Goal: Task Accomplishment & Management: Complete application form

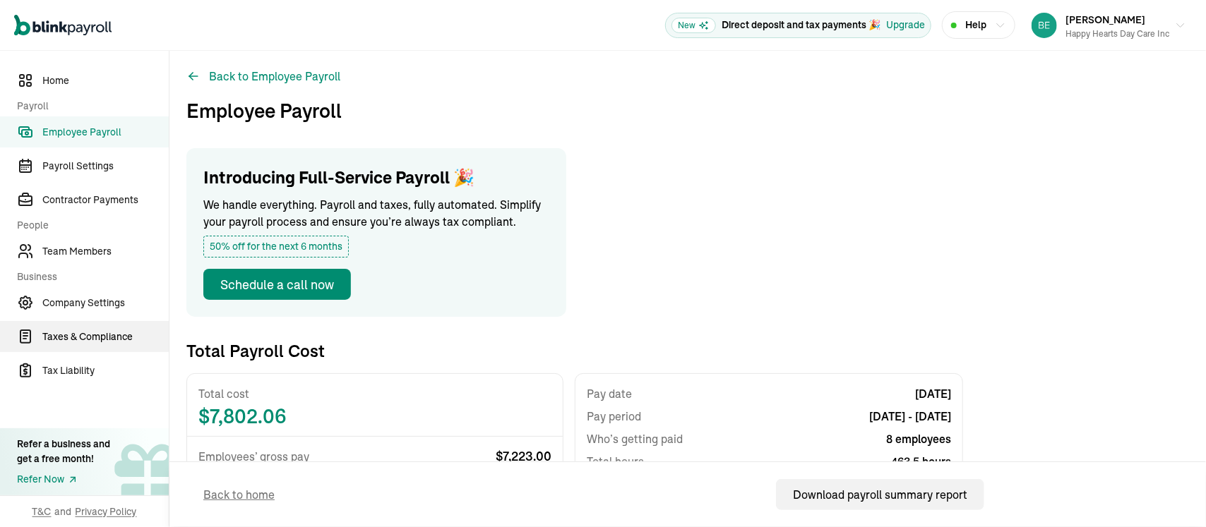
click at [117, 342] on span "Taxes & Compliance" at bounding box center [105, 337] width 126 height 15
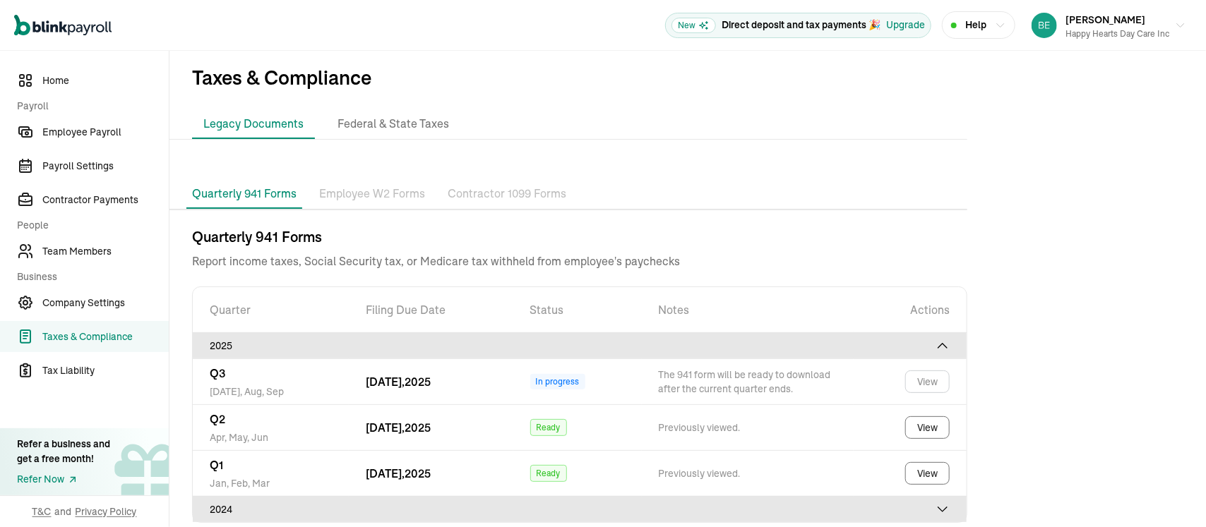
scroll to position [19, 0]
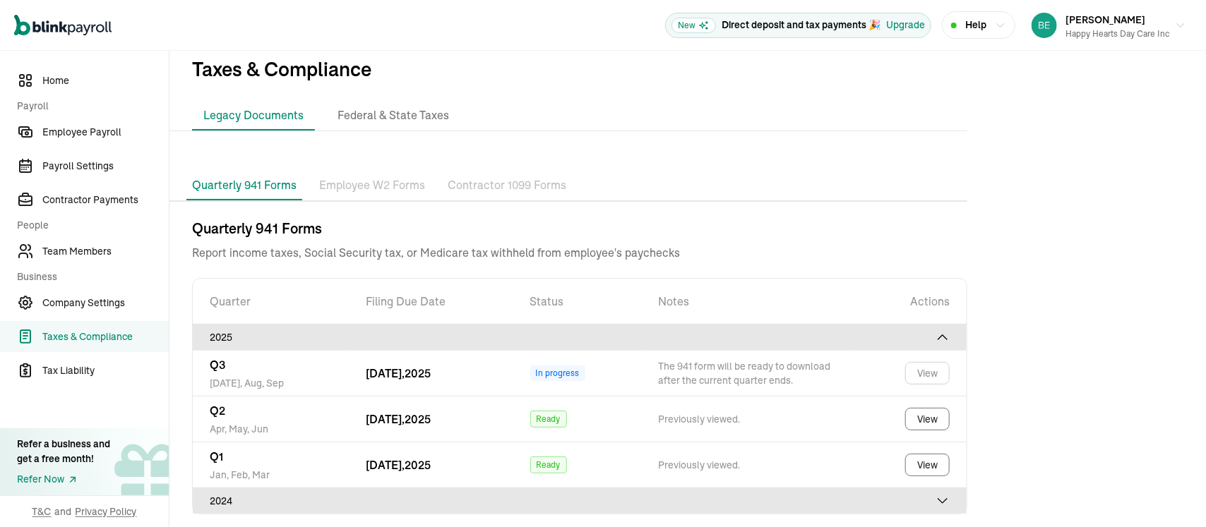
click at [947, 494] on icon at bounding box center [942, 501] width 14 height 14
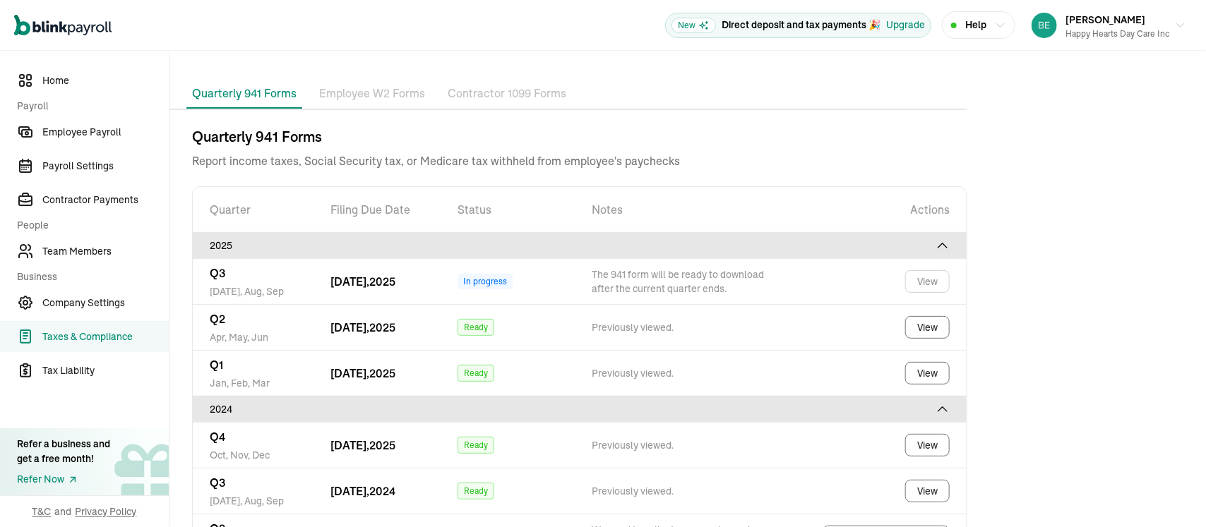
scroll to position [157, 0]
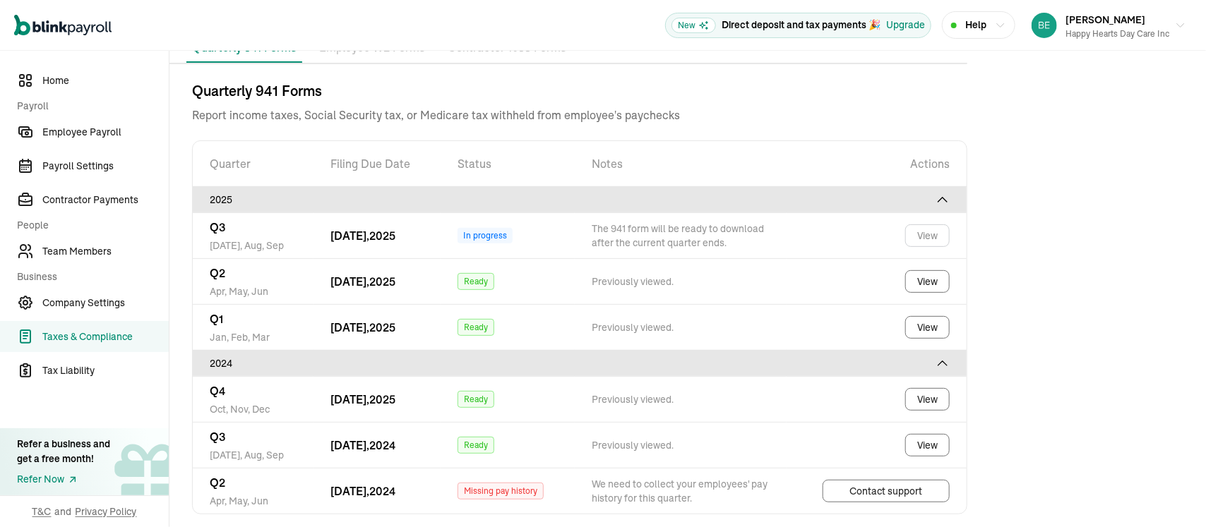
click at [63, 338] on span "Taxes & Compliance" at bounding box center [105, 337] width 126 height 15
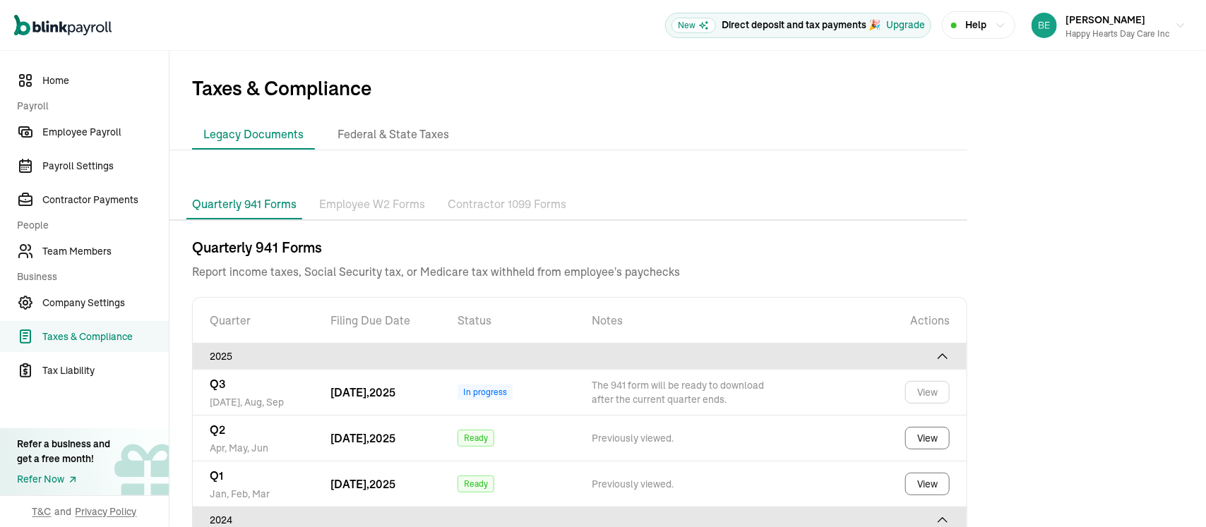
click at [253, 128] on li "Legacy Documents" at bounding box center [253, 135] width 123 height 30
click at [382, 128] on li "Federal & State Taxes" at bounding box center [393, 135] width 134 height 30
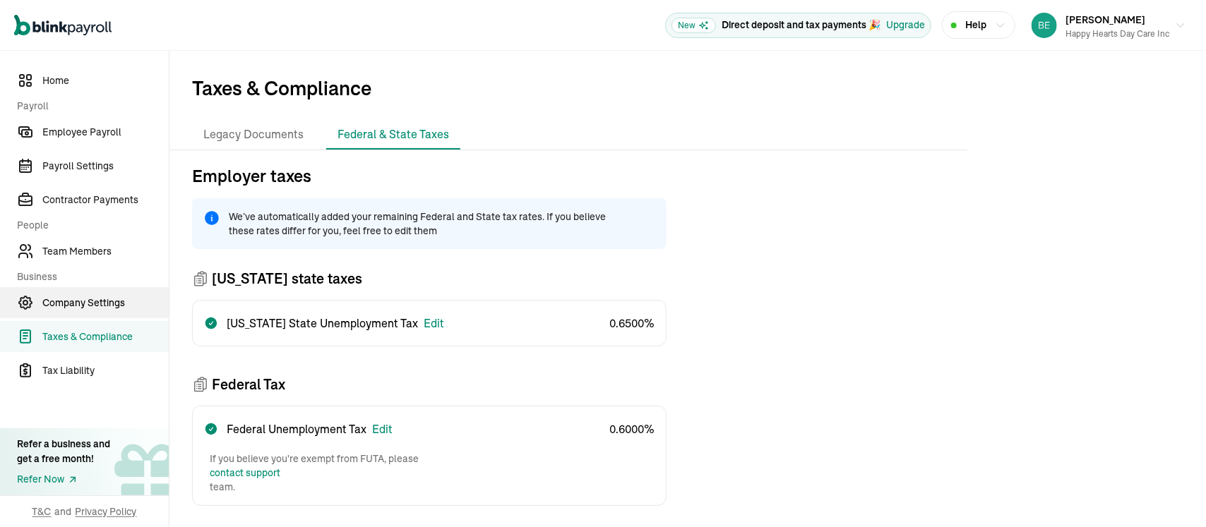
click at [86, 299] on span "Company Settings" at bounding box center [105, 303] width 126 height 15
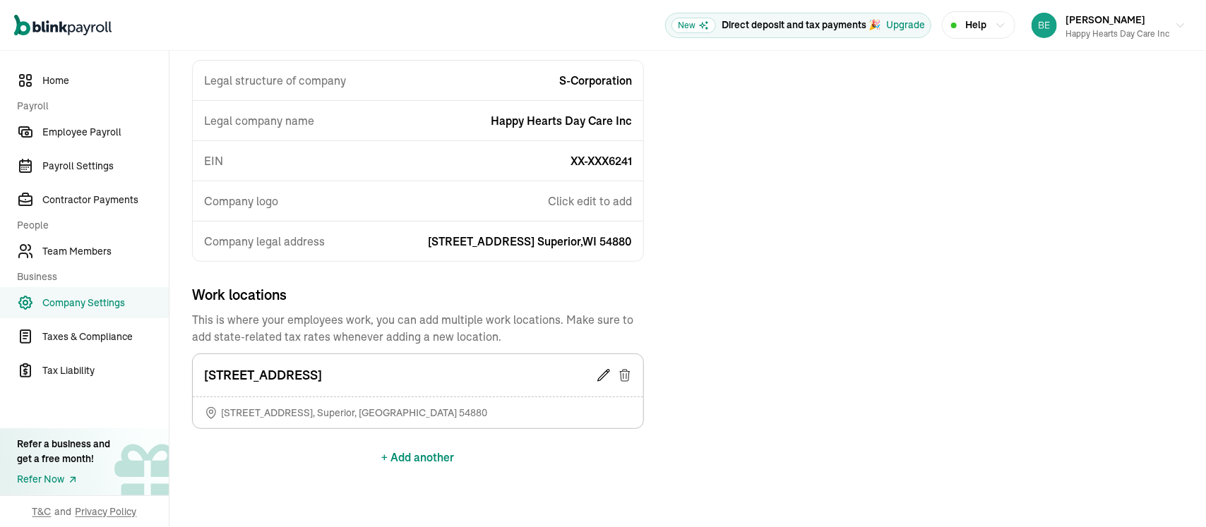
scroll to position [194, 0]
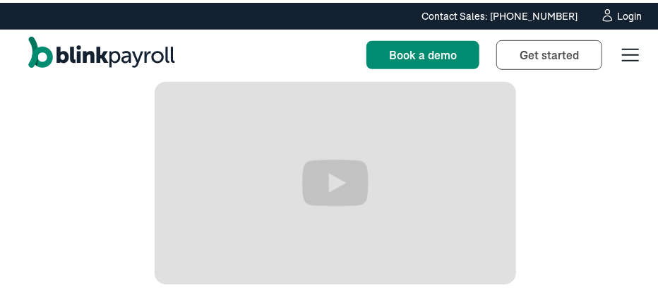
scroll to position [235, 0]
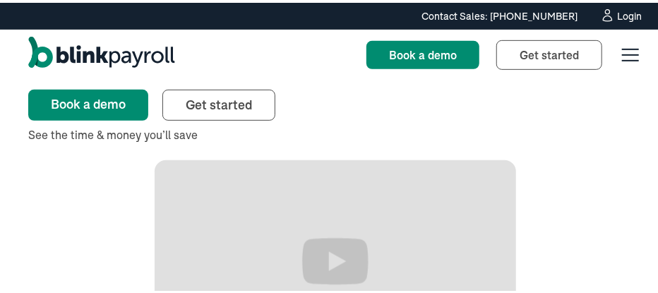
click at [617, 9] on div "Login" at bounding box center [629, 13] width 25 height 10
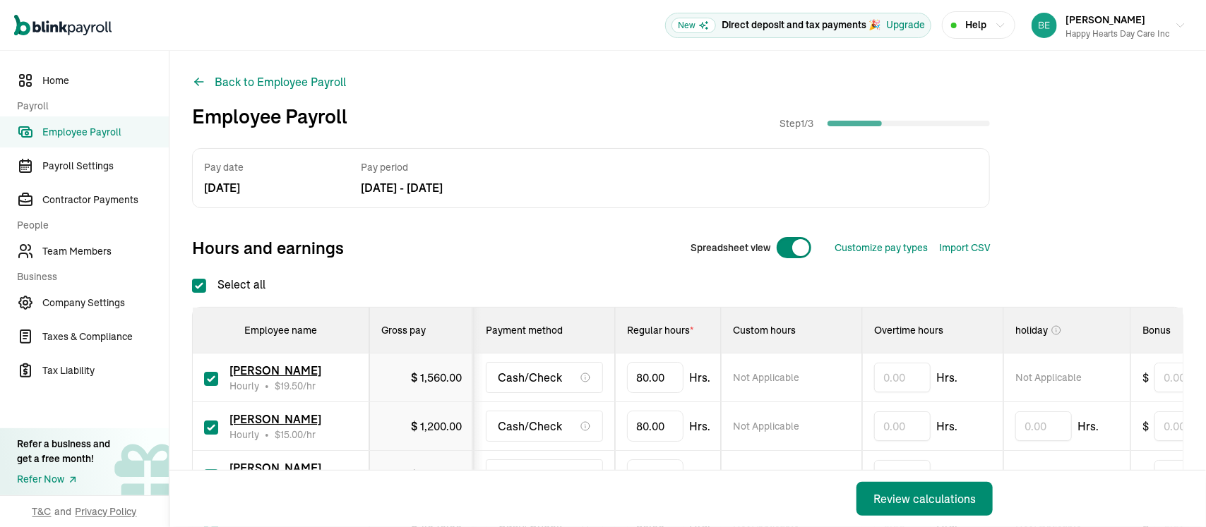
click at [246, 280] on label "Select all" at bounding box center [228, 284] width 73 height 17
click at [206, 280] on input "Select all" at bounding box center [199, 286] width 14 height 14
checkbox input "false"
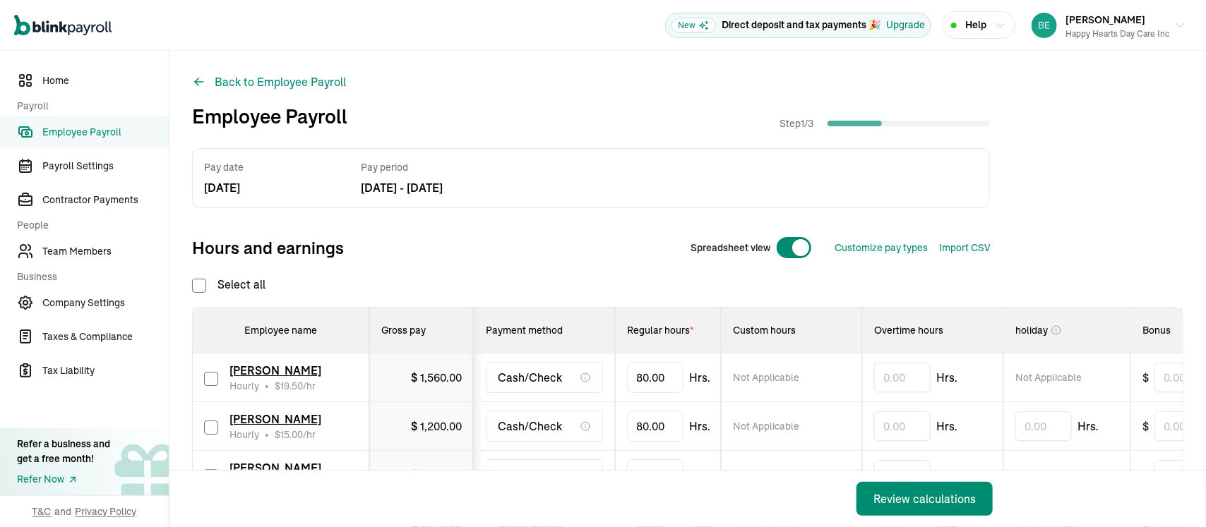
checkbox input "false"
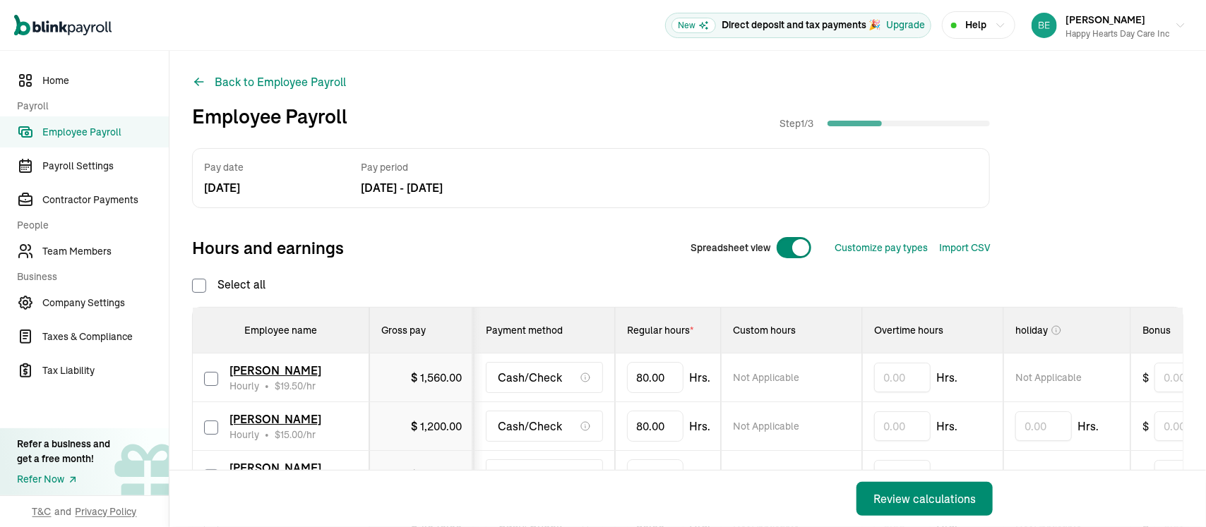
checkbox input "false"
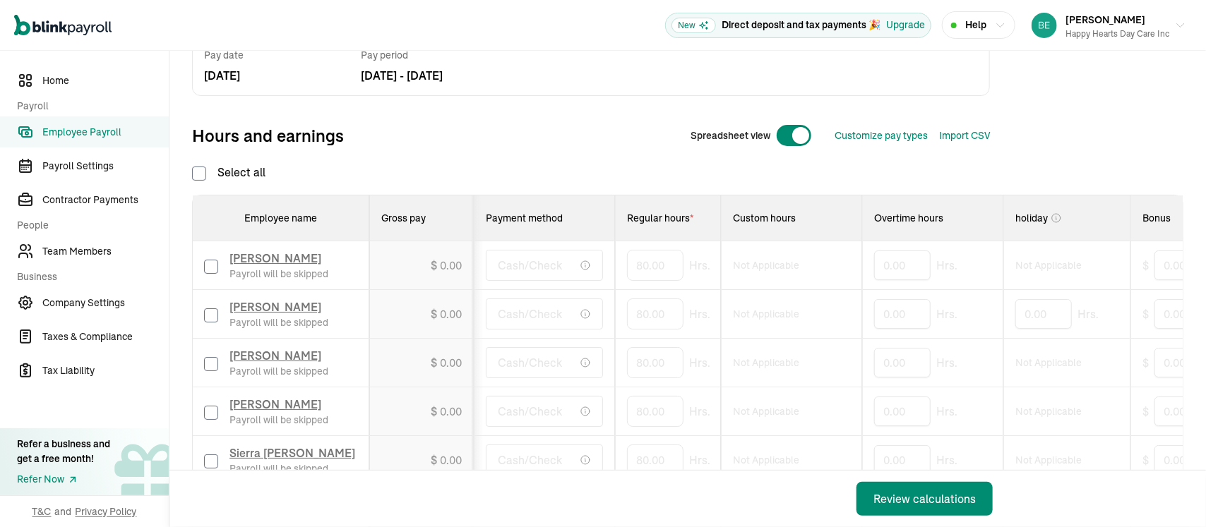
scroll to position [141, 0]
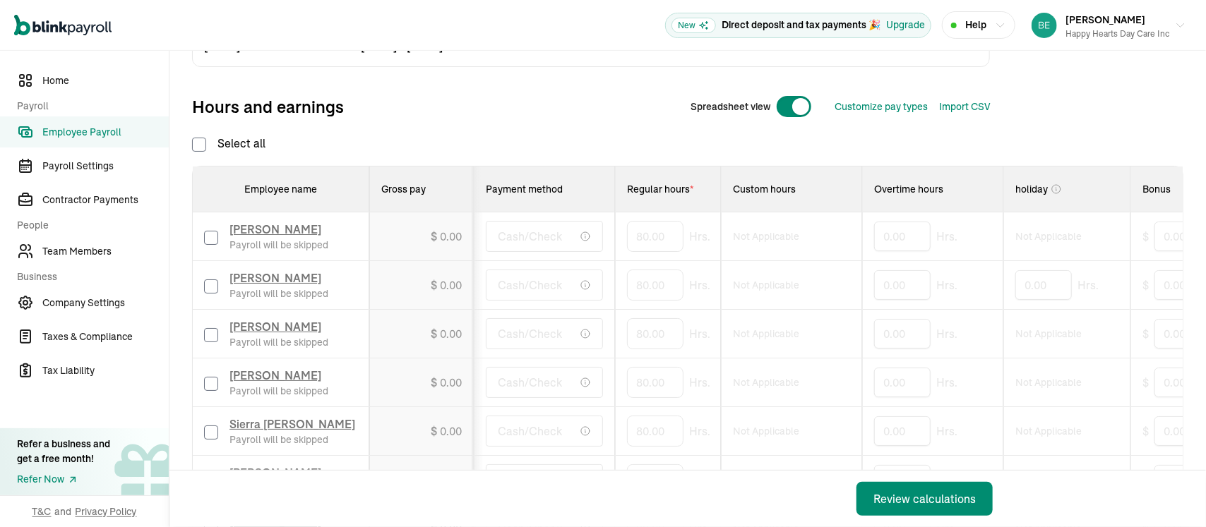
click at [206, 235] on input "checkbox" at bounding box center [211, 238] width 14 height 14
checkbox input "true"
click at [202, 280] on td "Alisa Williams Payroll will be skipped" at bounding box center [281, 285] width 176 height 49
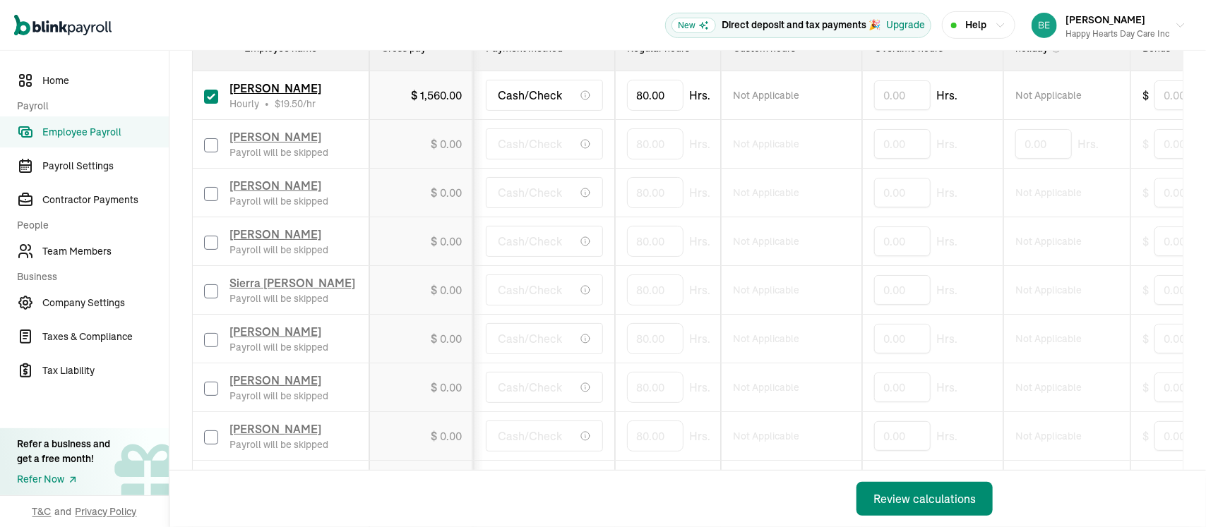
scroll to position [0, 0]
click at [209, 287] on input "checkbox" at bounding box center [211, 291] width 14 height 14
checkbox input "true"
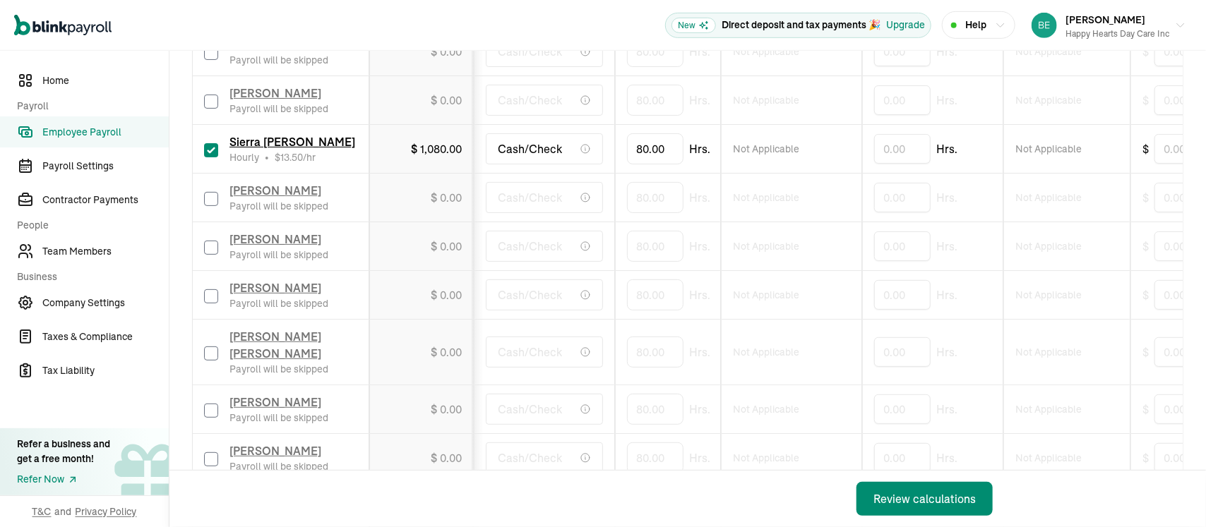
click at [209, 239] on label at bounding box center [211, 246] width 14 height 17
click at [209, 241] on input "checkbox" at bounding box center [211, 248] width 14 height 14
checkbox input "true"
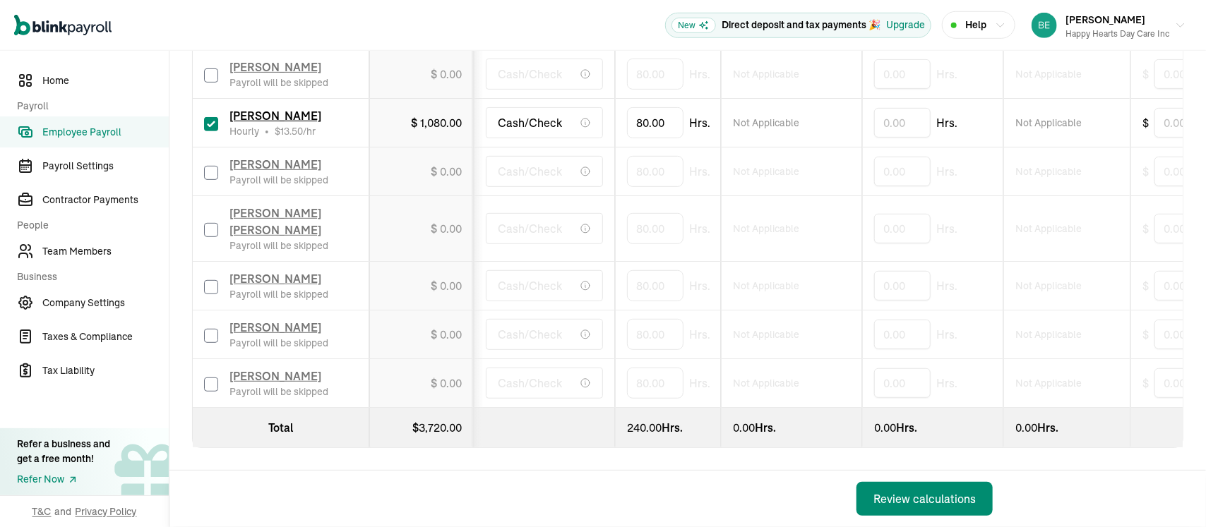
click at [208, 280] on input "checkbox" at bounding box center [211, 287] width 14 height 14
checkbox input "true"
click at [215, 329] on input "checkbox" at bounding box center [211, 336] width 14 height 14
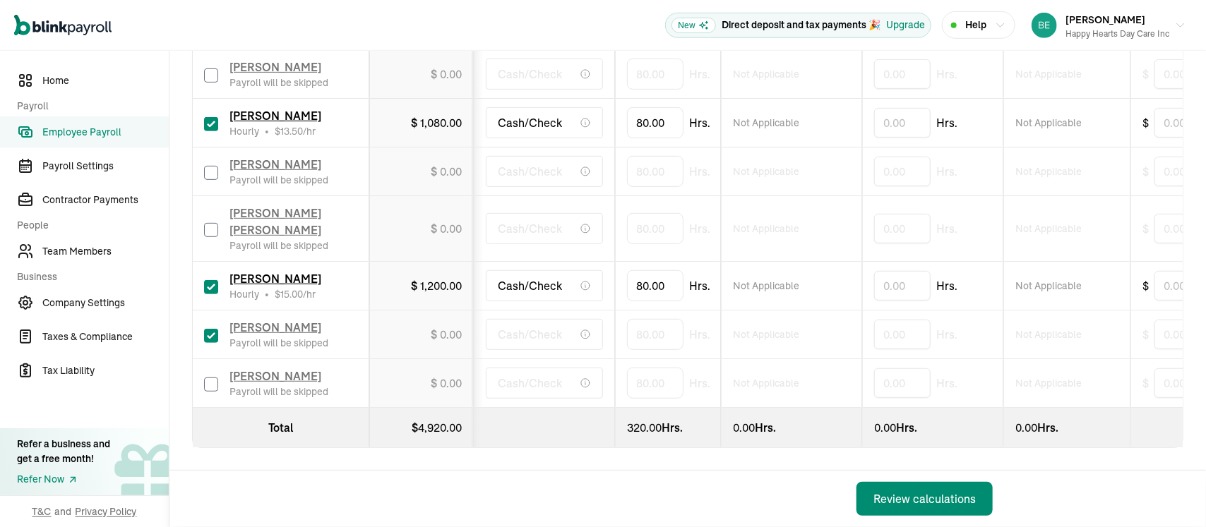
checkbox input "true"
click at [210, 378] on input "checkbox" at bounding box center [211, 385] width 14 height 14
checkbox input "true"
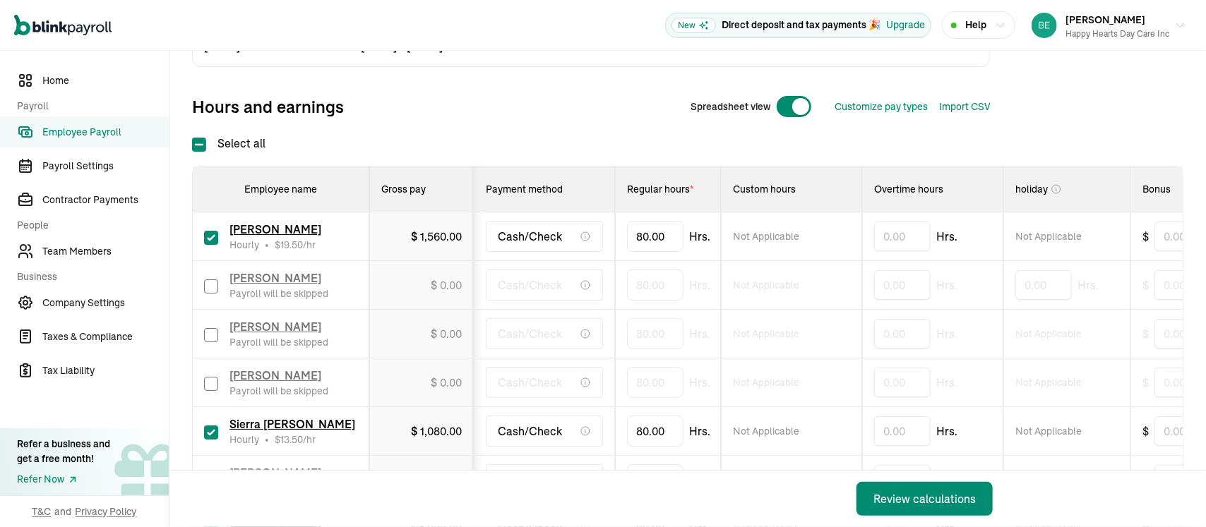
click at [206, 284] on input "checkbox" at bounding box center [211, 287] width 14 height 14
checkbox input "true"
type input "8"
type input "76.00"
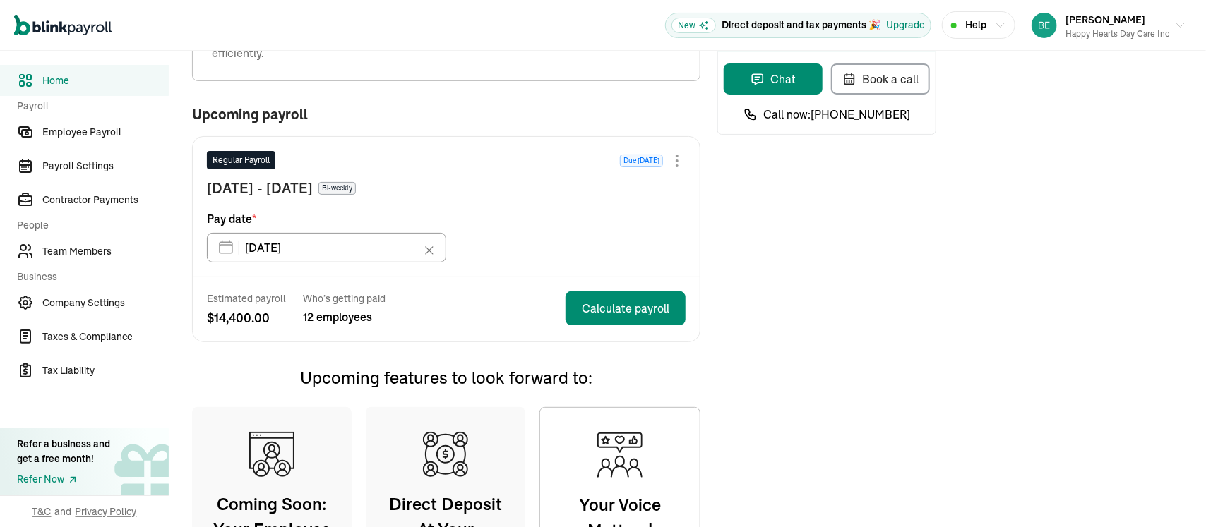
scroll to position [141, 0]
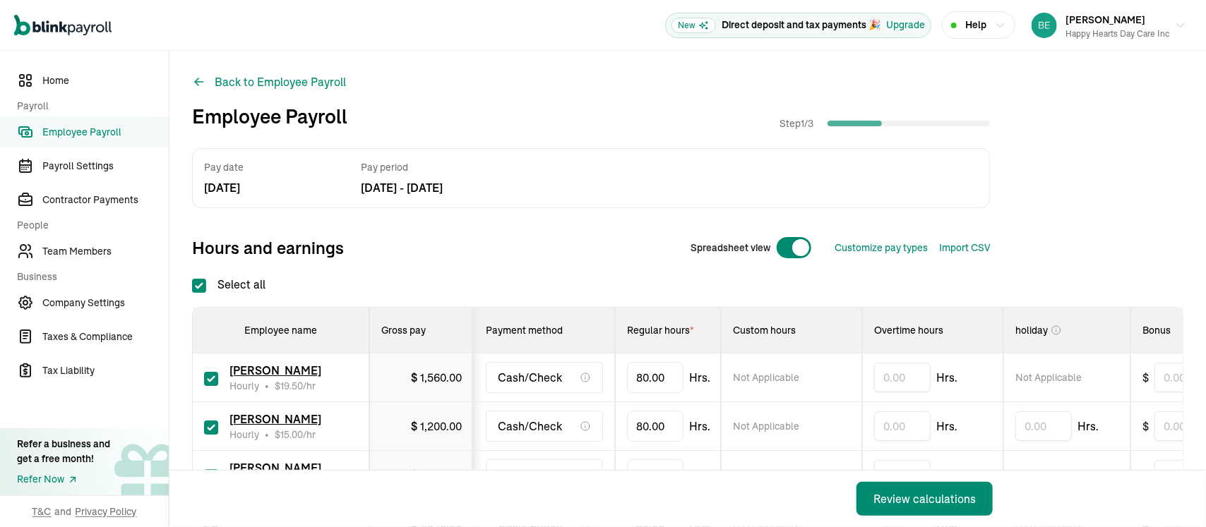
click at [246, 280] on label "Select all" at bounding box center [228, 284] width 73 height 17
click at [206, 280] on input "Select all" at bounding box center [199, 286] width 14 height 14
checkbox input "false"
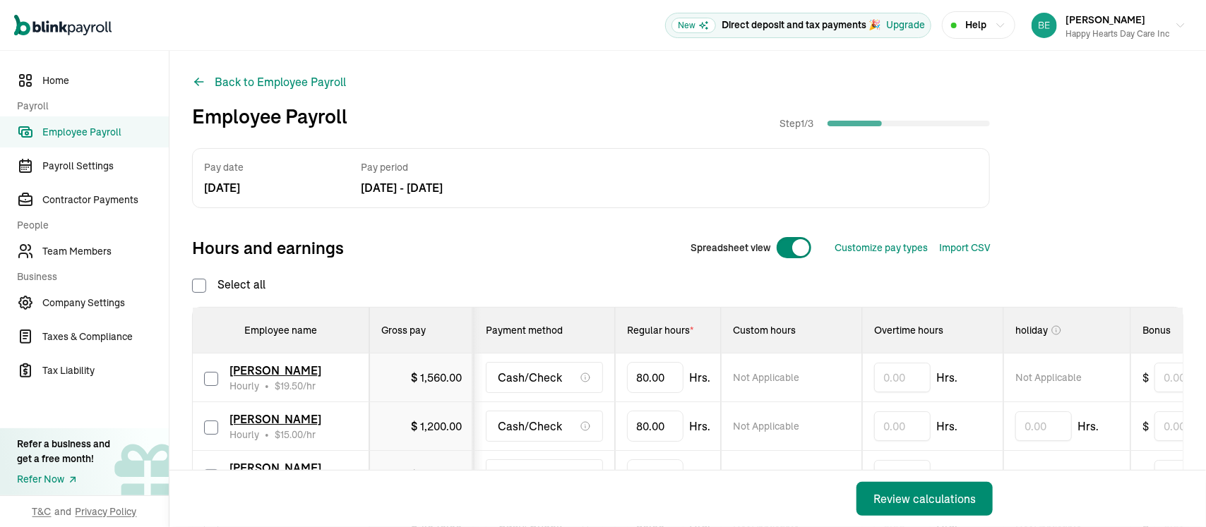
checkbox input "false"
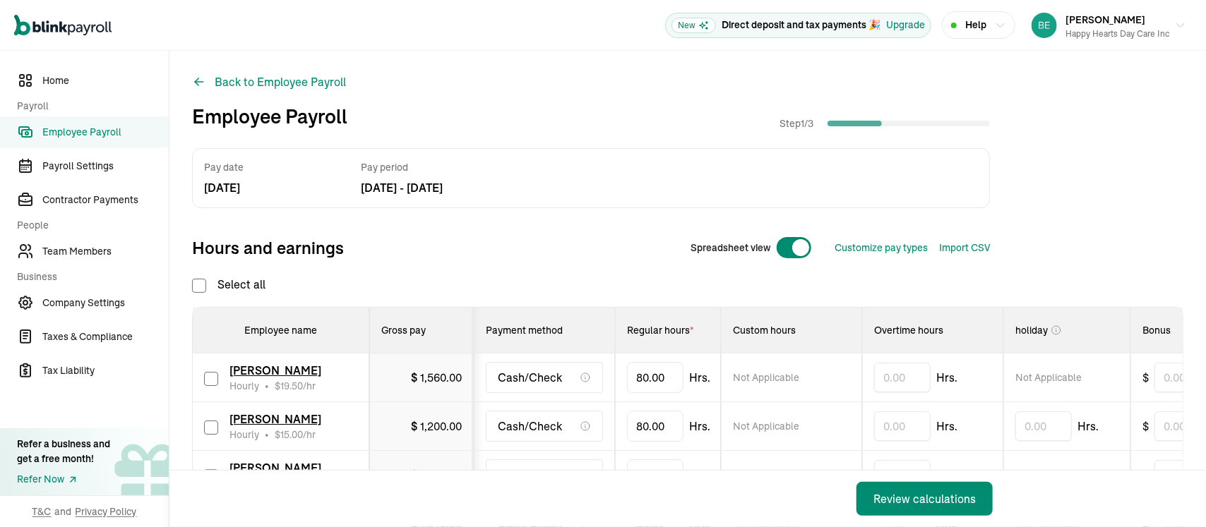
checkbox input "false"
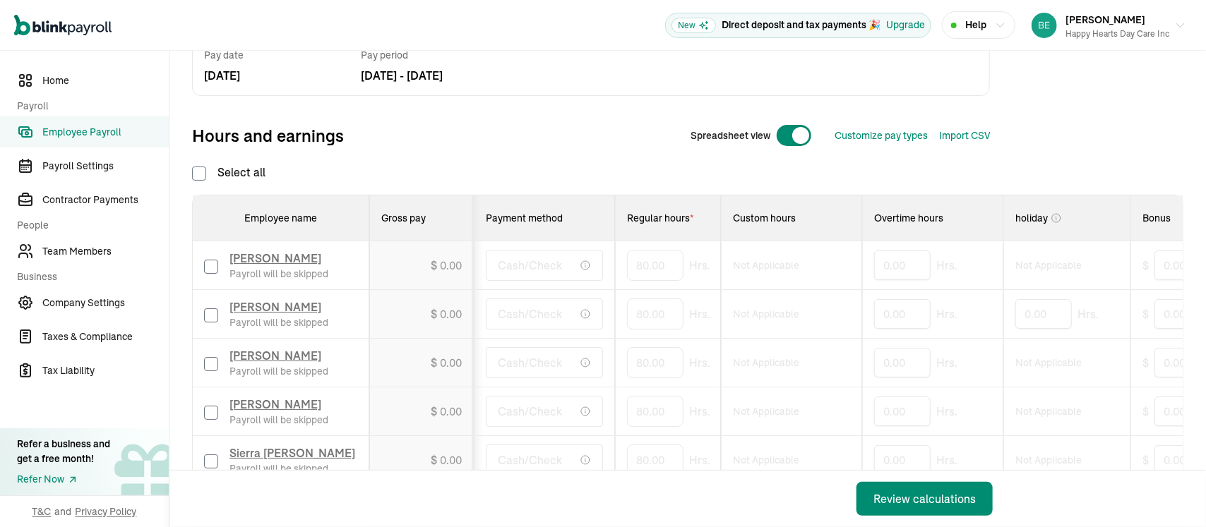
scroll to position [141, 0]
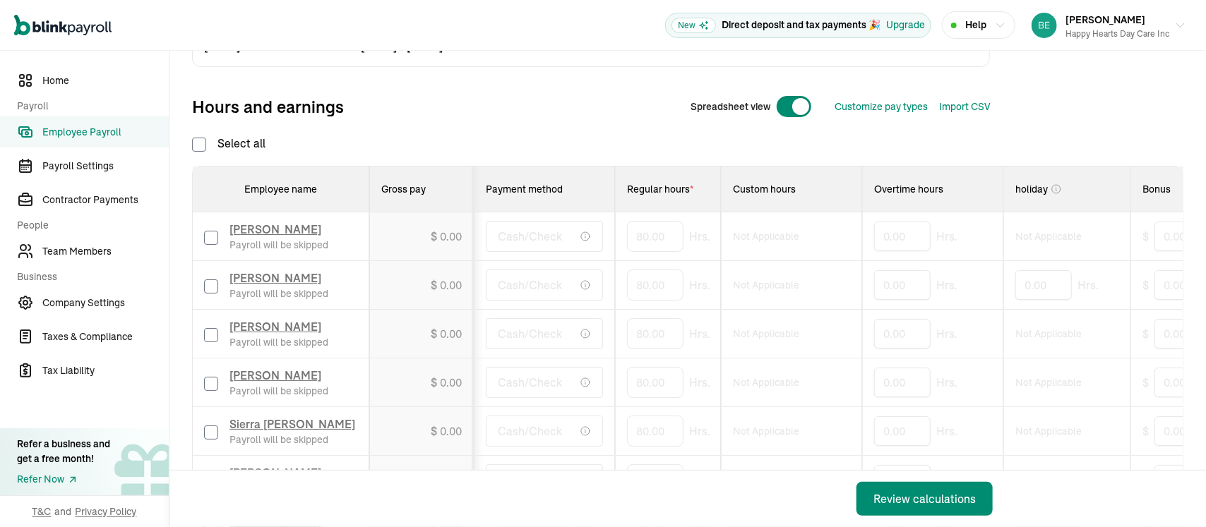
click at [206, 235] on input "checkbox" at bounding box center [211, 238] width 14 height 14
checkbox input "true"
click at [202, 280] on td "Alisa Williams Payroll will be skipped" at bounding box center [281, 285] width 176 height 49
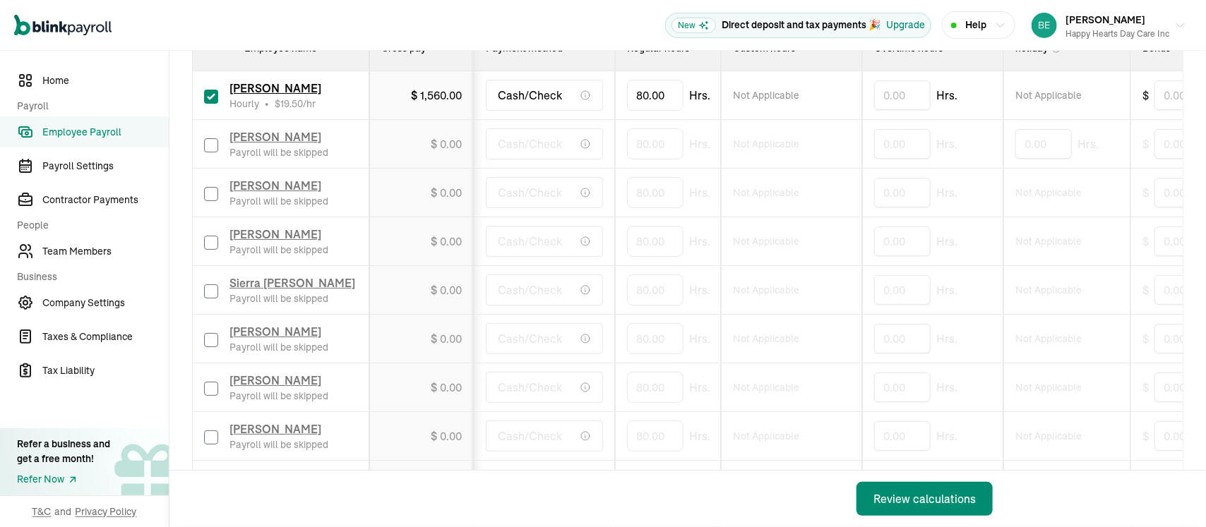
scroll to position [0, 0]
click at [209, 287] on input "checkbox" at bounding box center [211, 291] width 14 height 14
checkbox input "true"
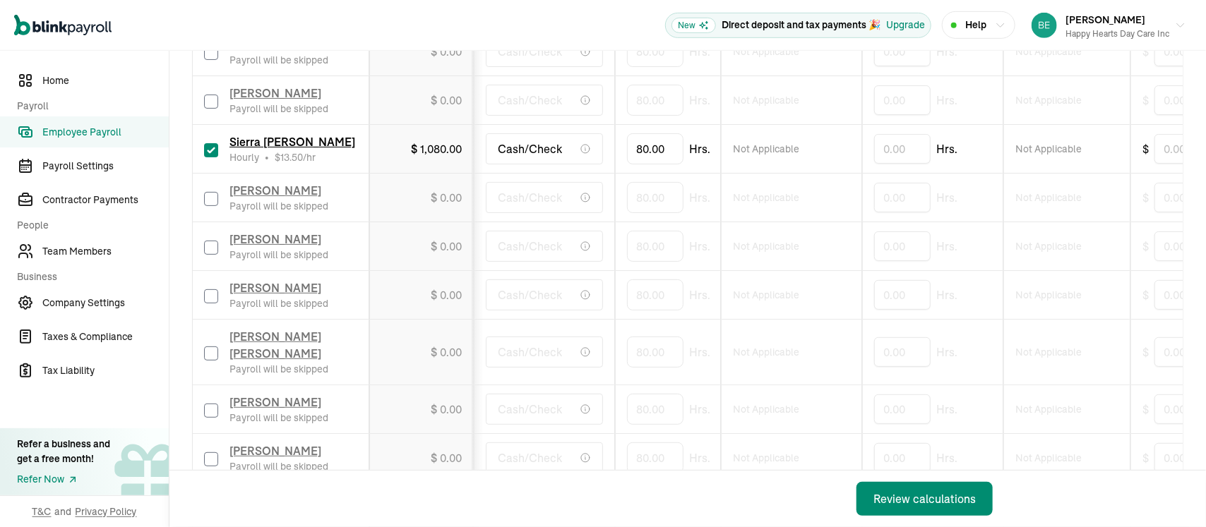
click at [209, 239] on label at bounding box center [211, 246] width 14 height 17
click at [209, 241] on input "checkbox" at bounding box center [211, 248] width 14 height 14
checkbox input "true"
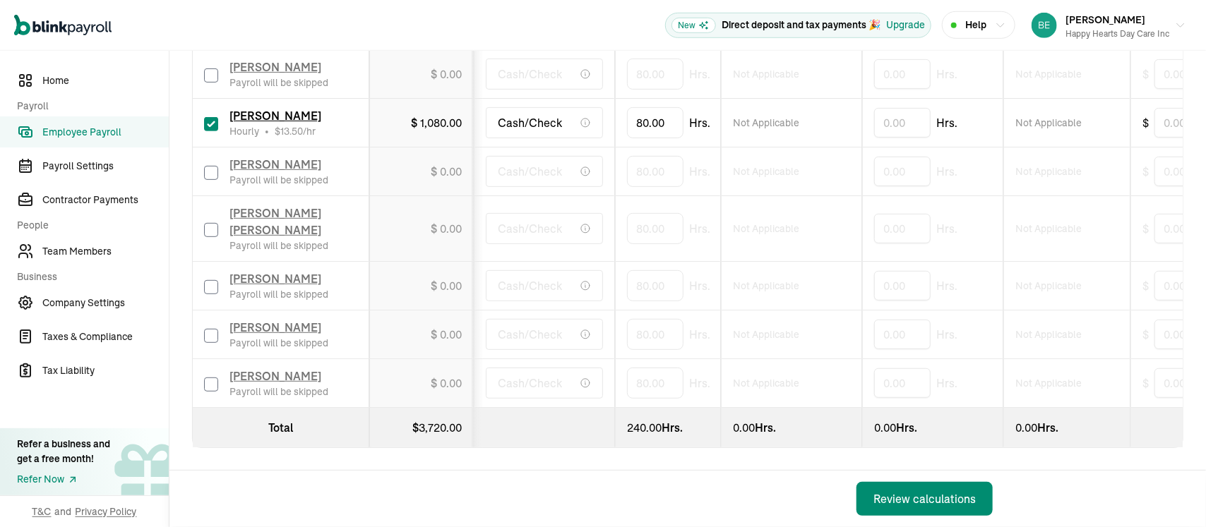
click at [208, 280] on input "checkbox" at bounding box center [211, 287] width 14 height 14
checkbox input "true"
click at [215, 329] on input "checkbox" at bounding box center [211, 336] width 14 height 14
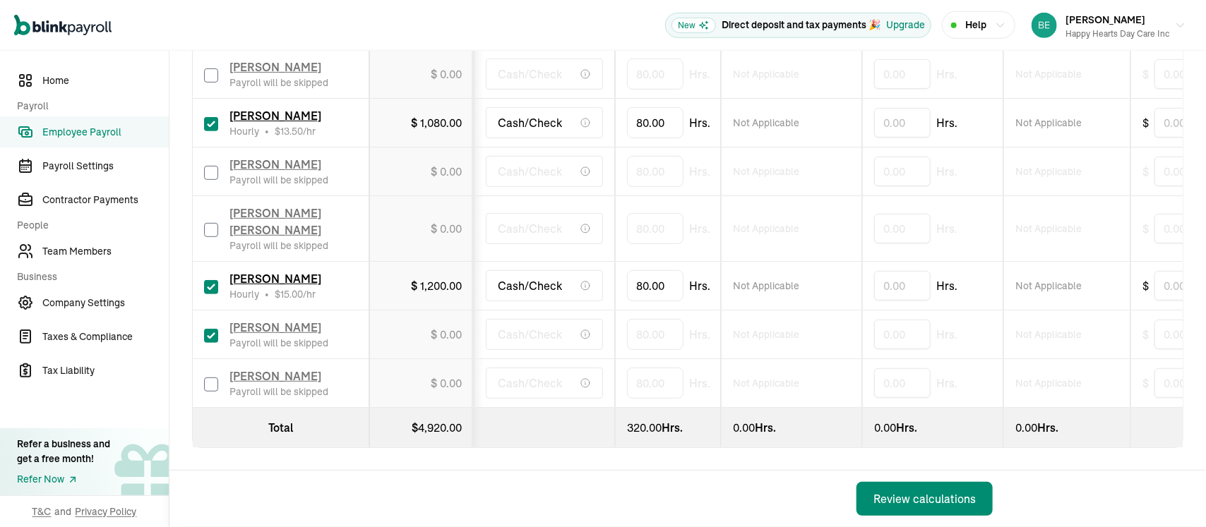
checkbox input "true"
click at [210, 378] on input "checkbox" at bounding box center [211, 385] width 14 height 14
checkbox input "true"
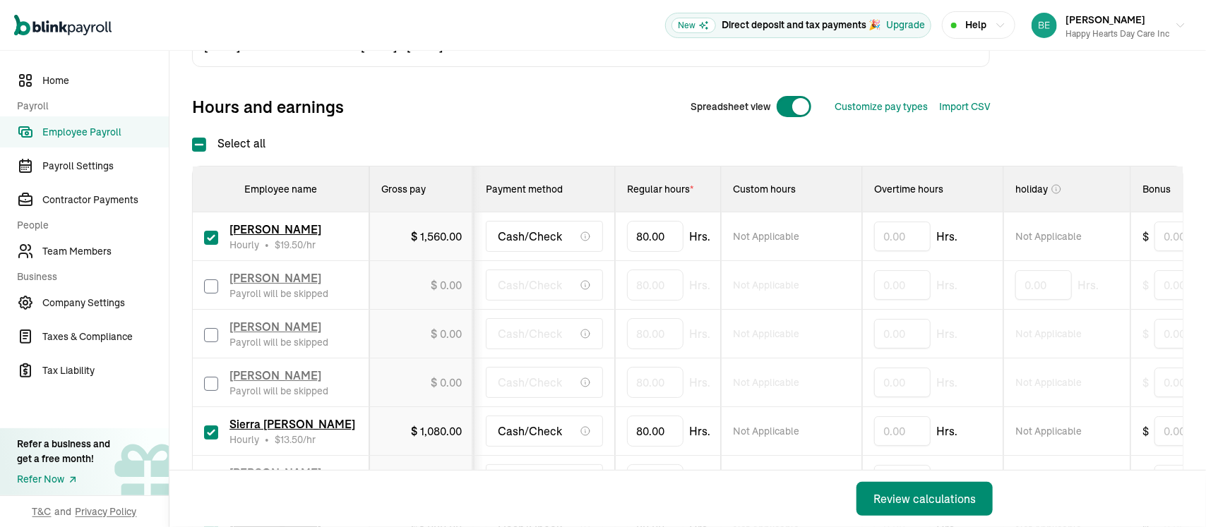
click at [206, 284] on input "checkbox" at bounding box center [211, 287] width 14 height 14
checkbox input "true"
type input "8"
type input "76.00"
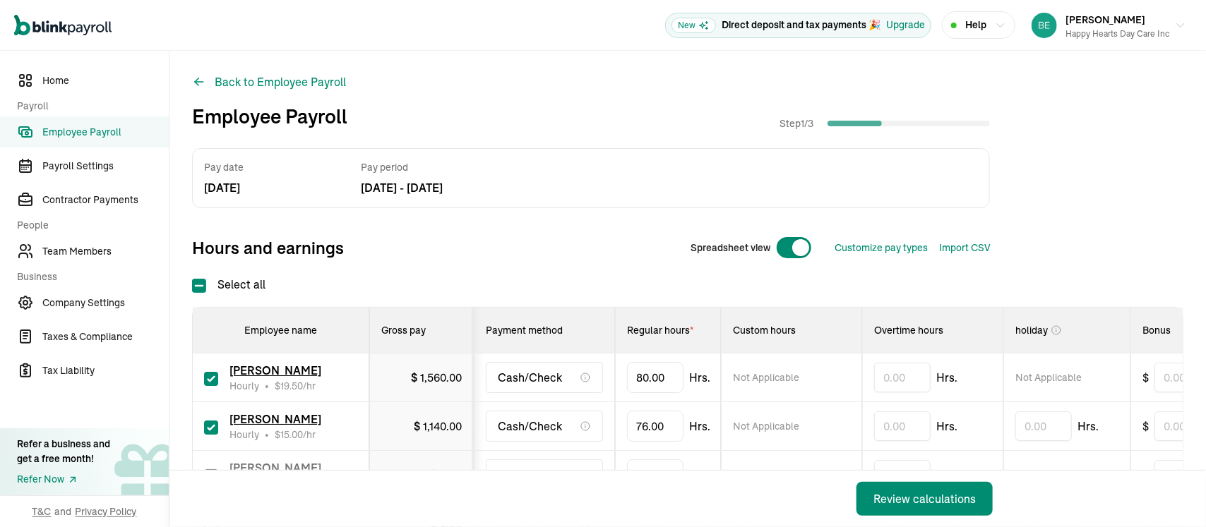
scroll to position [282, 0]
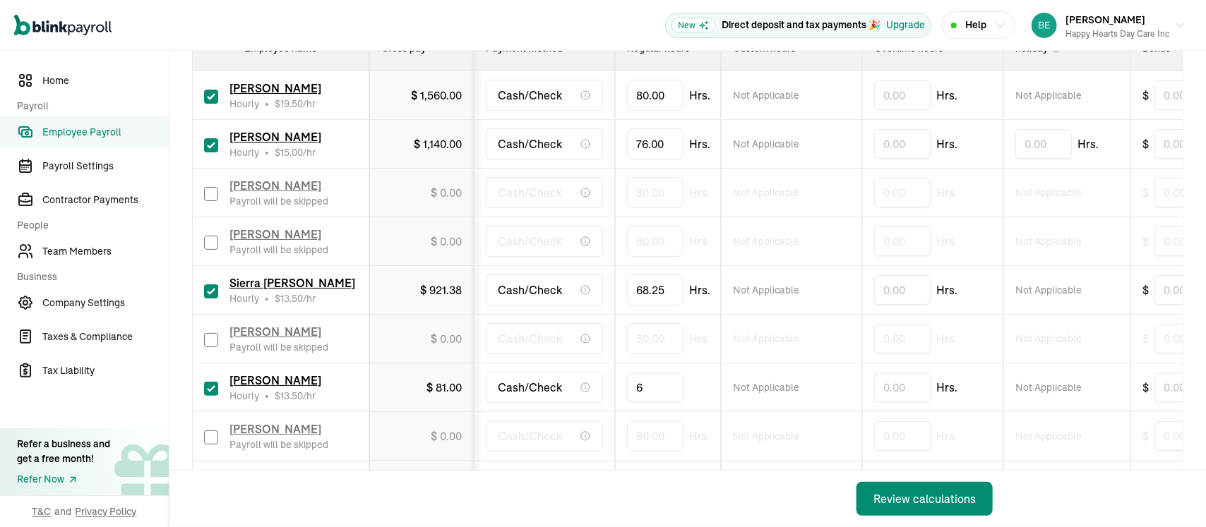
type input "60"
type input "60.75"
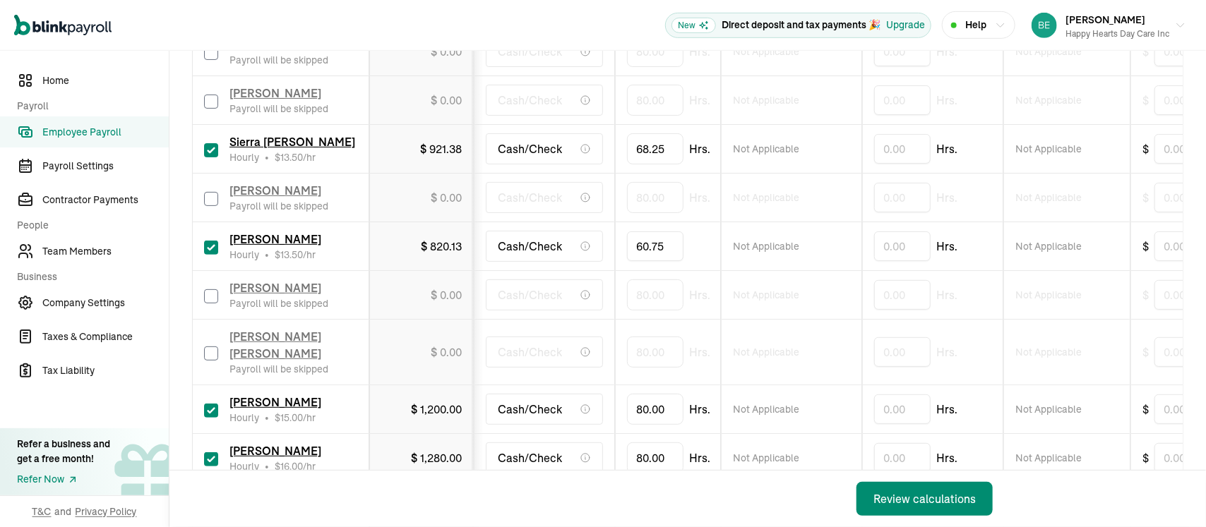
scroll to position [550, 0]
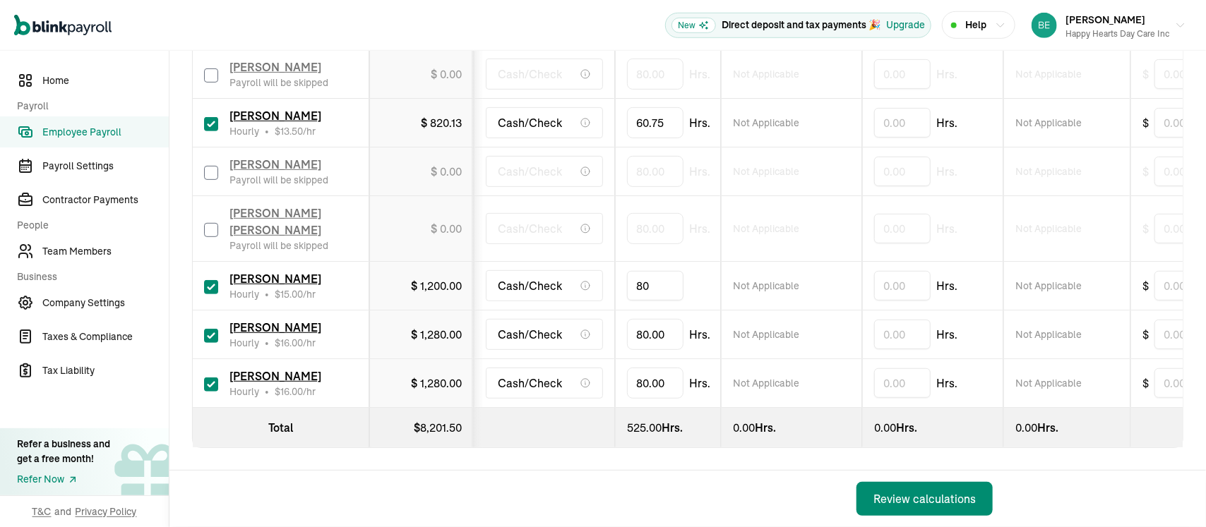
type input "8"
type input "80.00"
type input "8"
type input "23.75"
type input "8"
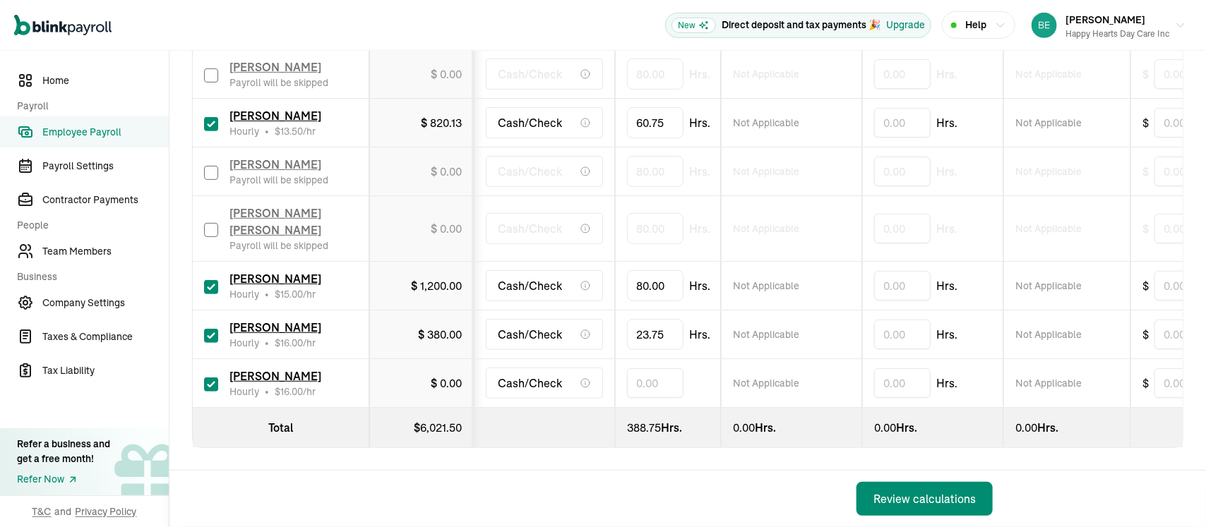
scroll to position [0, 0]
type input "49.25"
click at [913, 498] on div "Review calculations" at bounding box center [924, 499] width 102 height 17
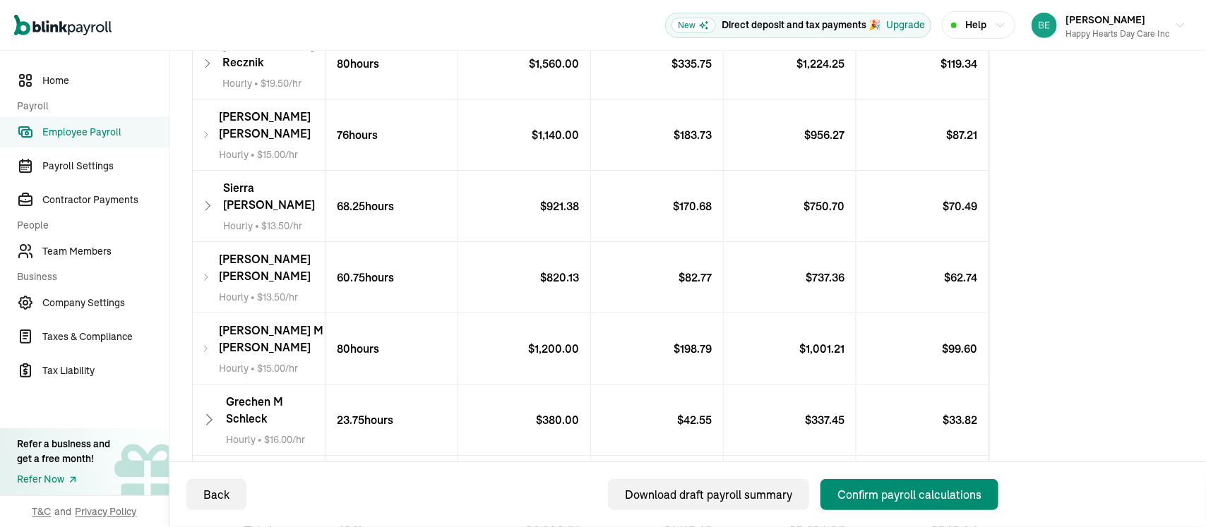
scroll to position [424, 0]
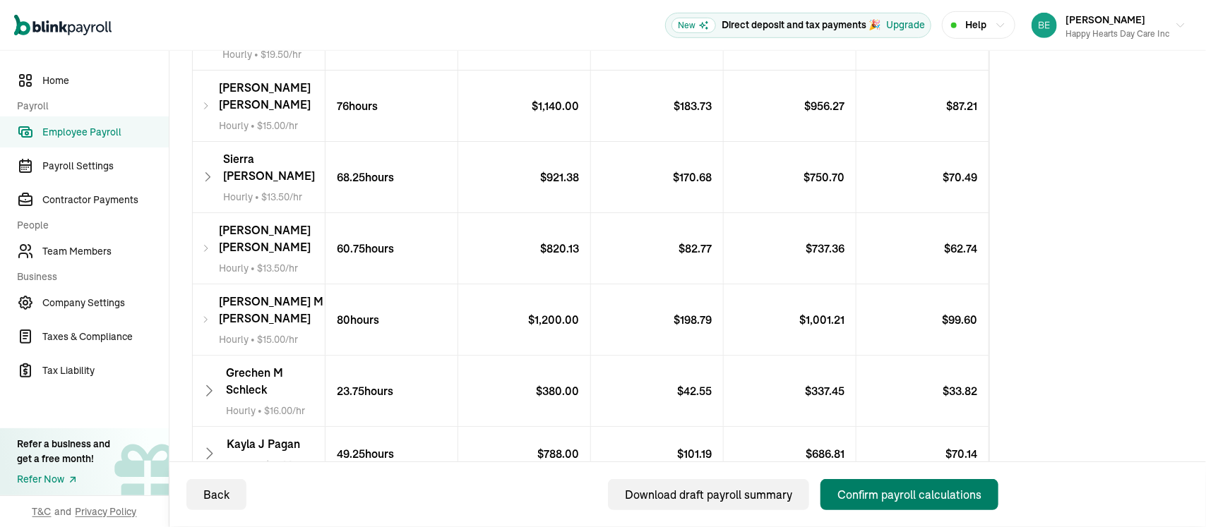
click at [902, 493] on div "Confirm payroll calculations" at bounding box center [909, 494] width 144 height 17
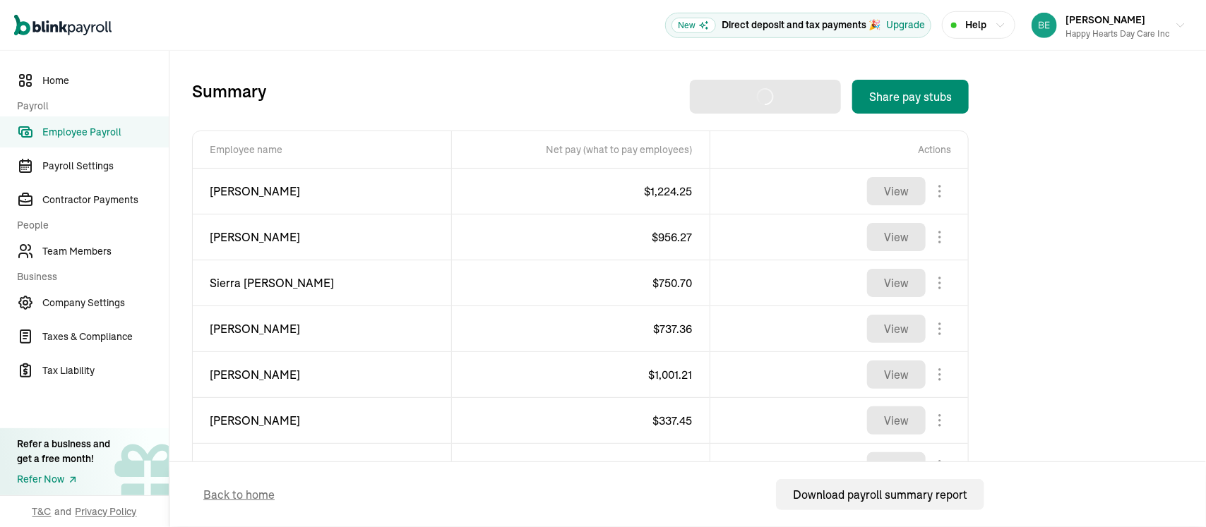
scroll to position [556, 0]
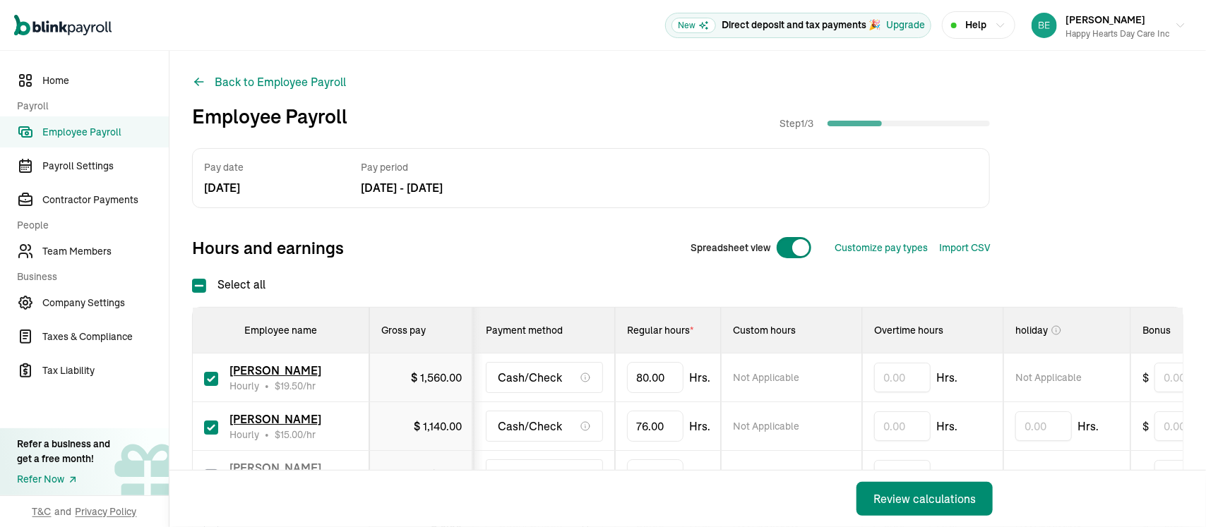
scroll to position [550, 0]
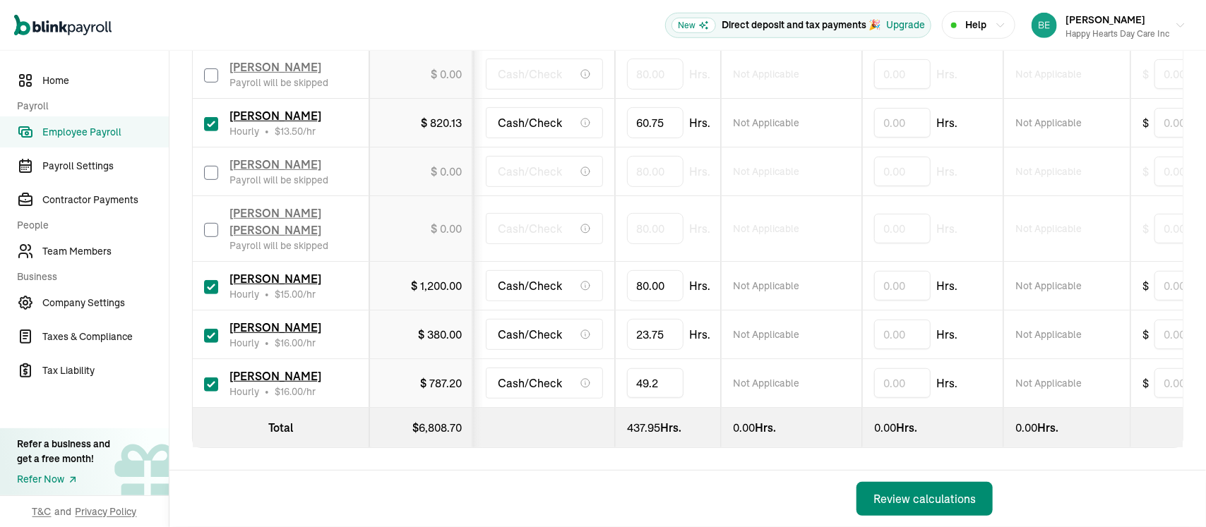
type input "49.25"
click at [913, 498] on div "Review calculations" at bounding box center [924, 499] width 102 height 17
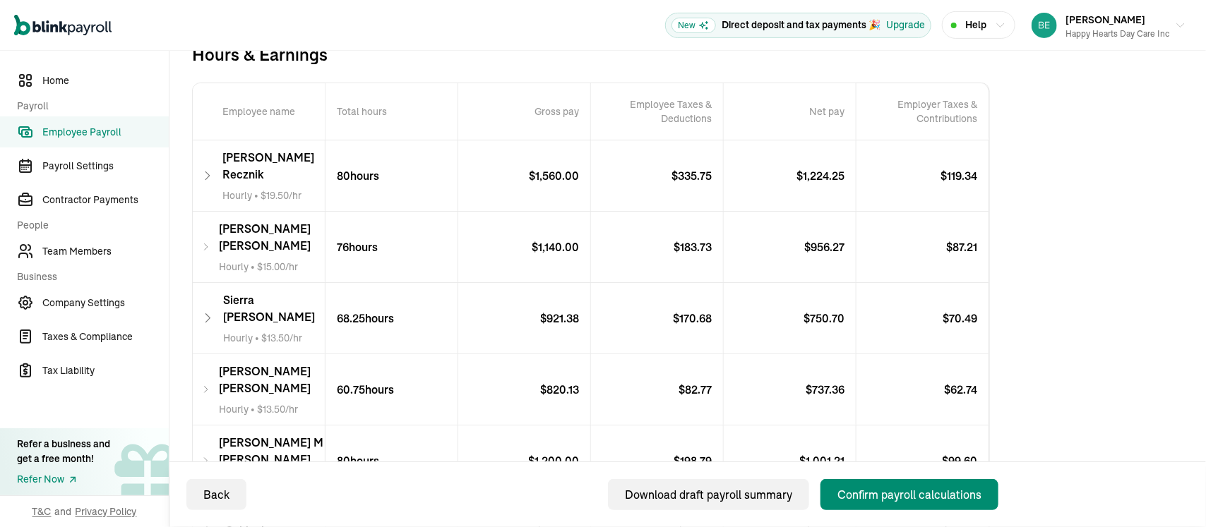
scroll to position [424, 0]
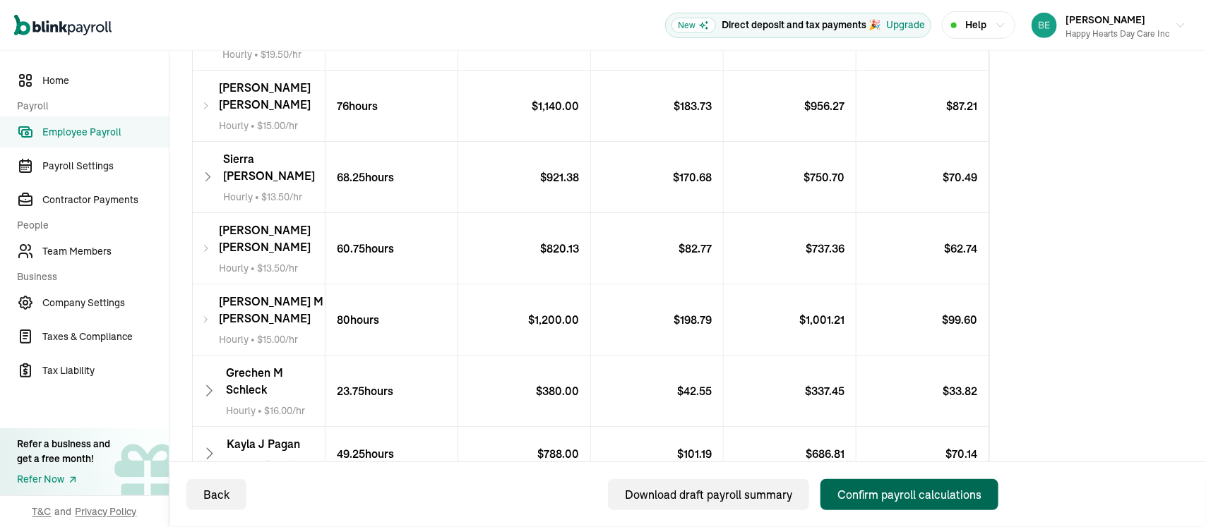
click at [902, 493] on div "Confirm payroll calculations" at bounding box center [909, 494] width 144 height 17
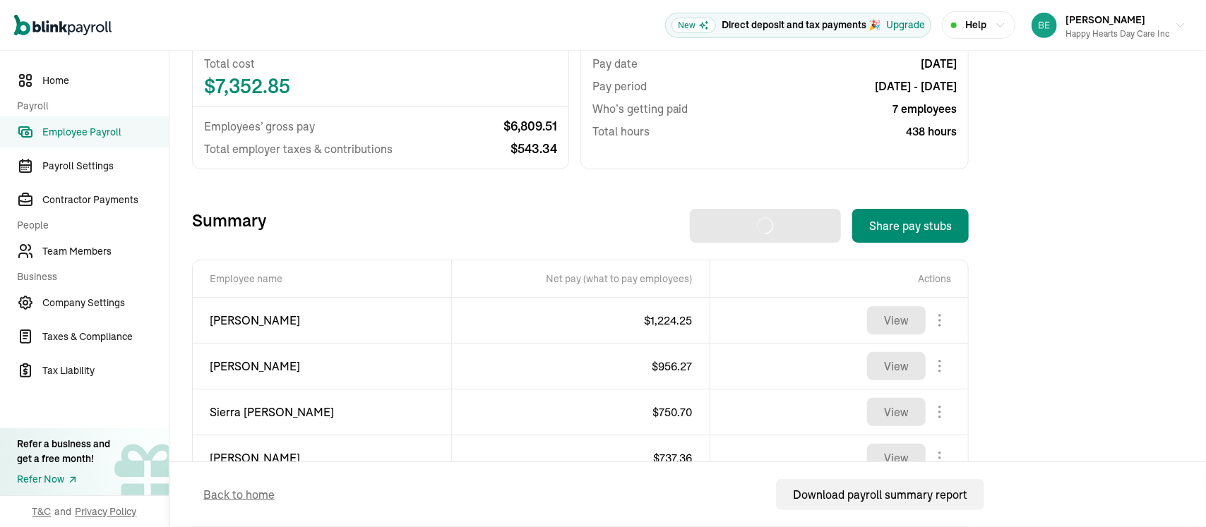
scroll to position [556, 0]
